Goal: Check status

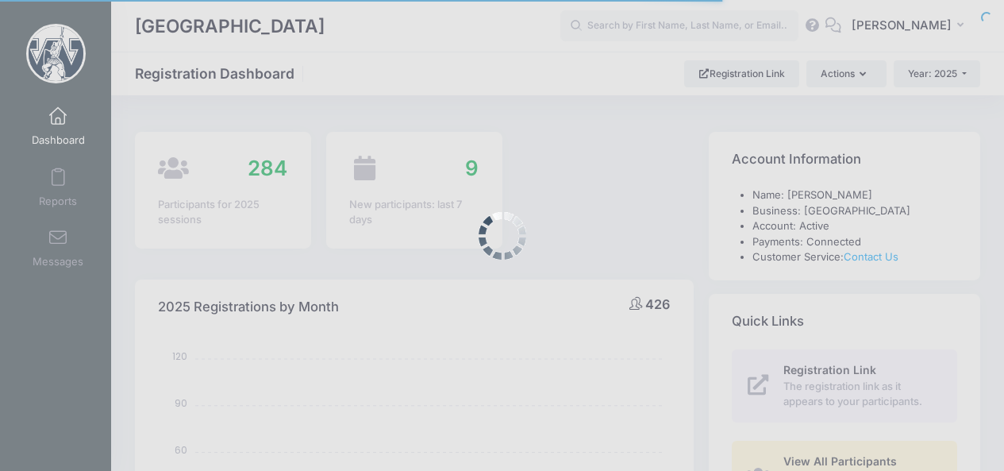
select select
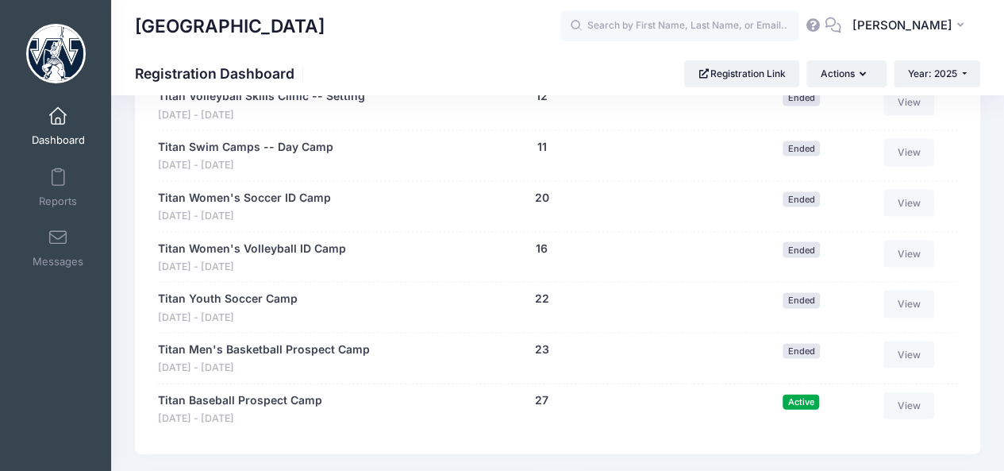
scroll to position [1673, 0]
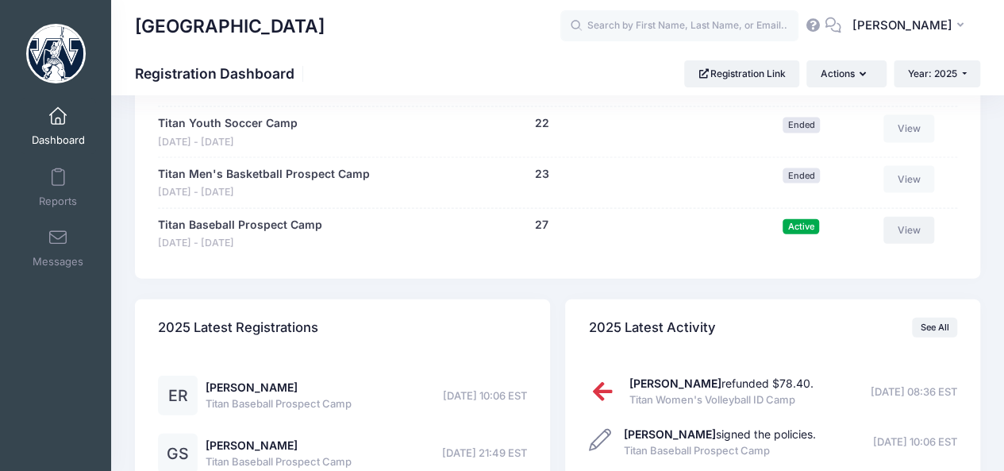
click at [924, 231] on link "View" at bounding box center [908, 230] width 51 height 27
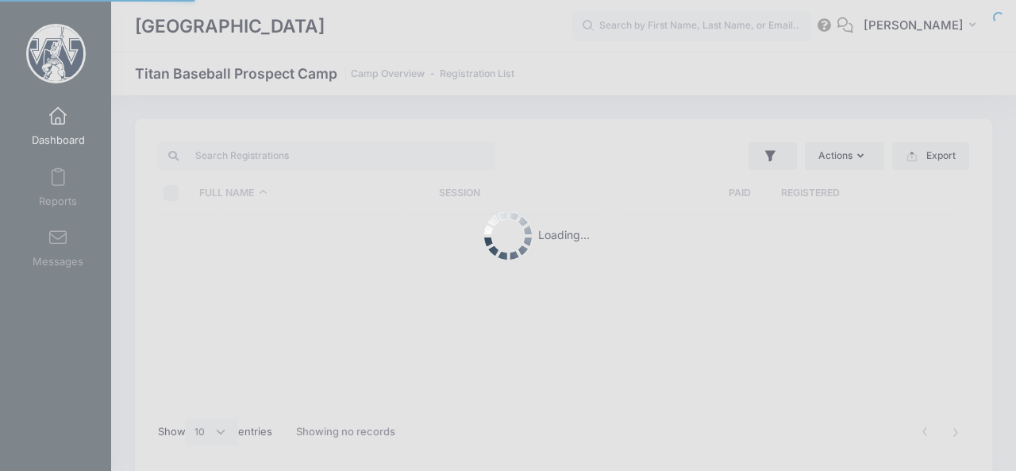
select select "10"
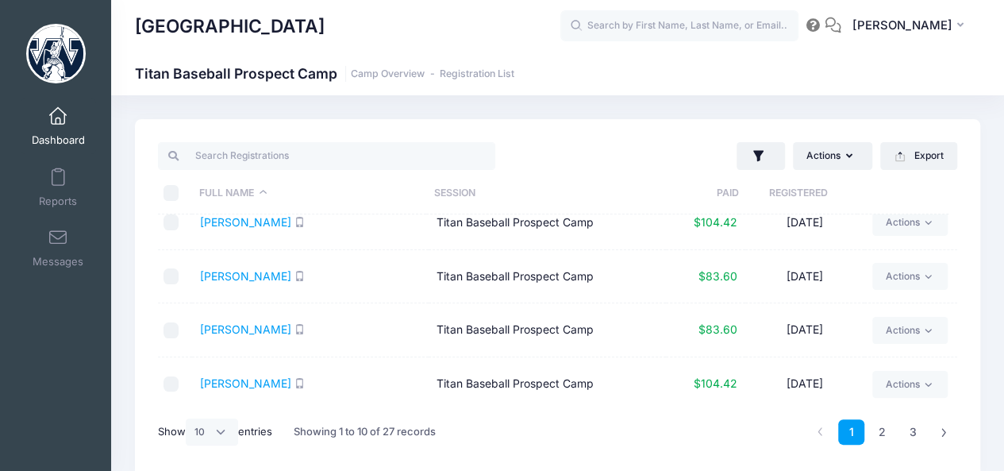
scroll to position [341, 0]
click at [884, 436] on link "2" at bounding box center [882, 432] width 26 height 26
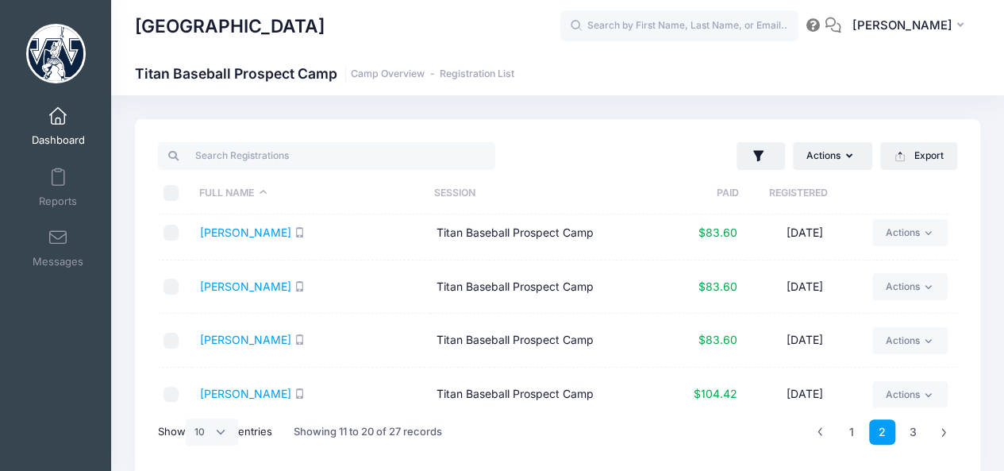
scroll to position [0, 0]
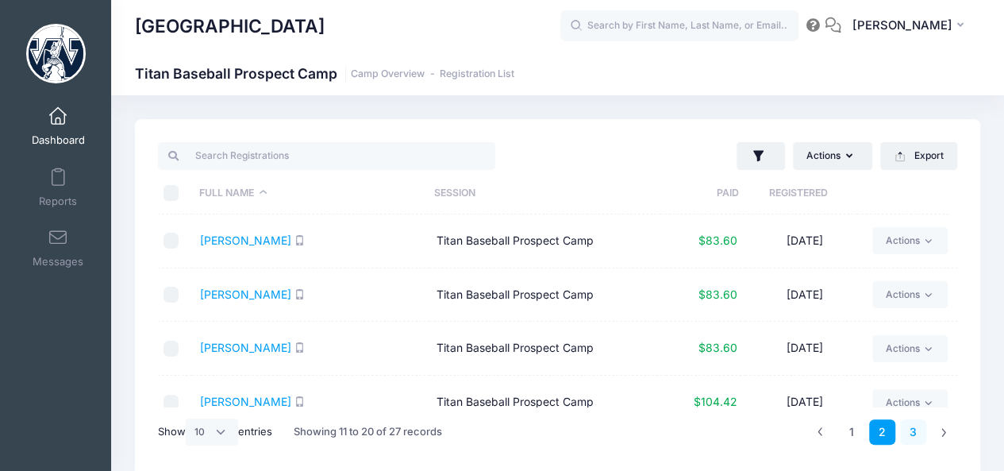
click at [914, 431] on link "3" at bounding box center [913, 432] width 26 height 26
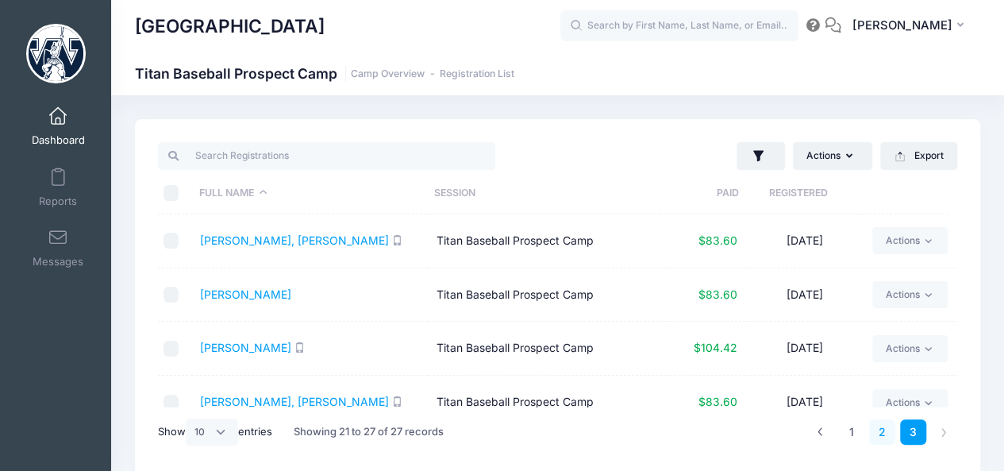
click at [879, 425] on link "2" at bounding box center [882, 432] width 26 height 26
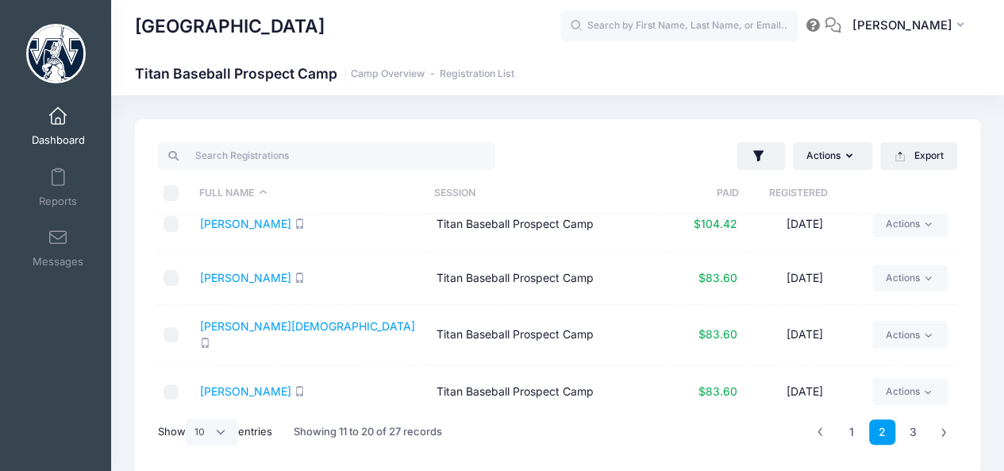
scroll to position [341, 0]
click at [853, 429] on link "1" at bounding box center [851, 432] width 26 height 26
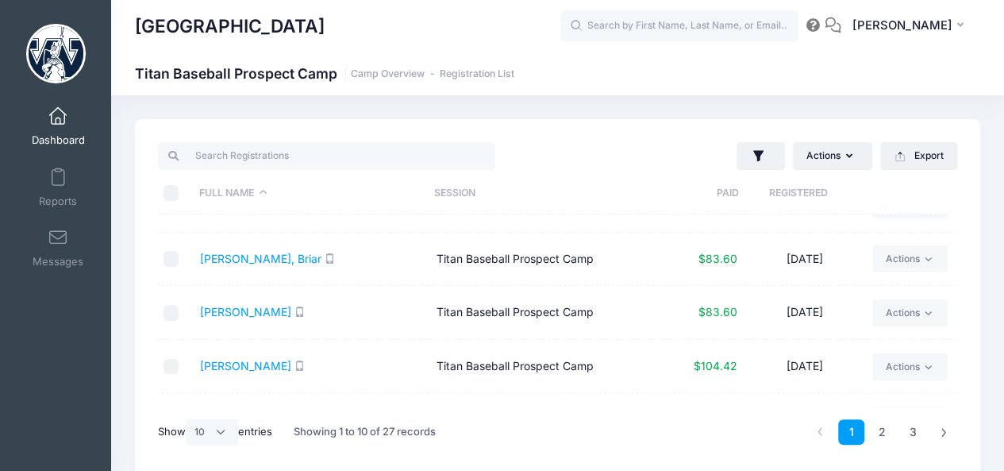
scroll to position [0, 0]
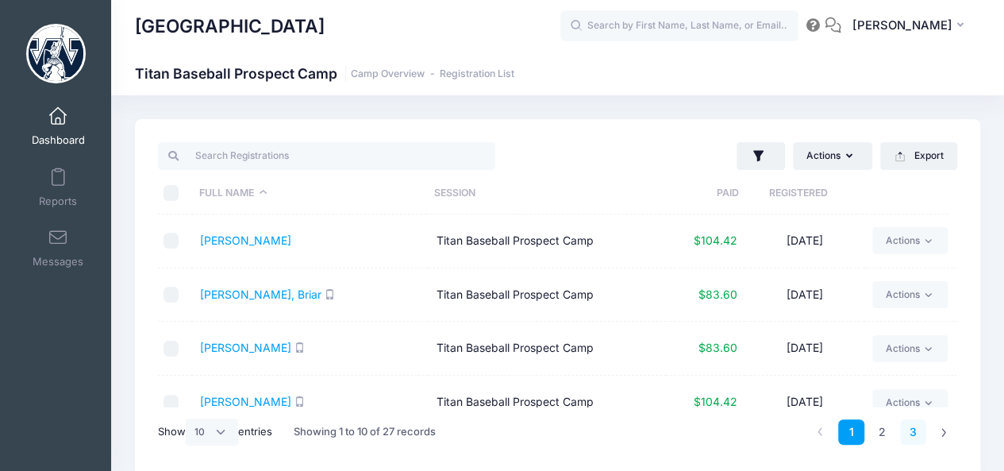
click at [908, 420] on link "3" at bounding box center [913, 432] width 26 height 26
